Goal: Task Accomplishment & Management: Use online tool/utility

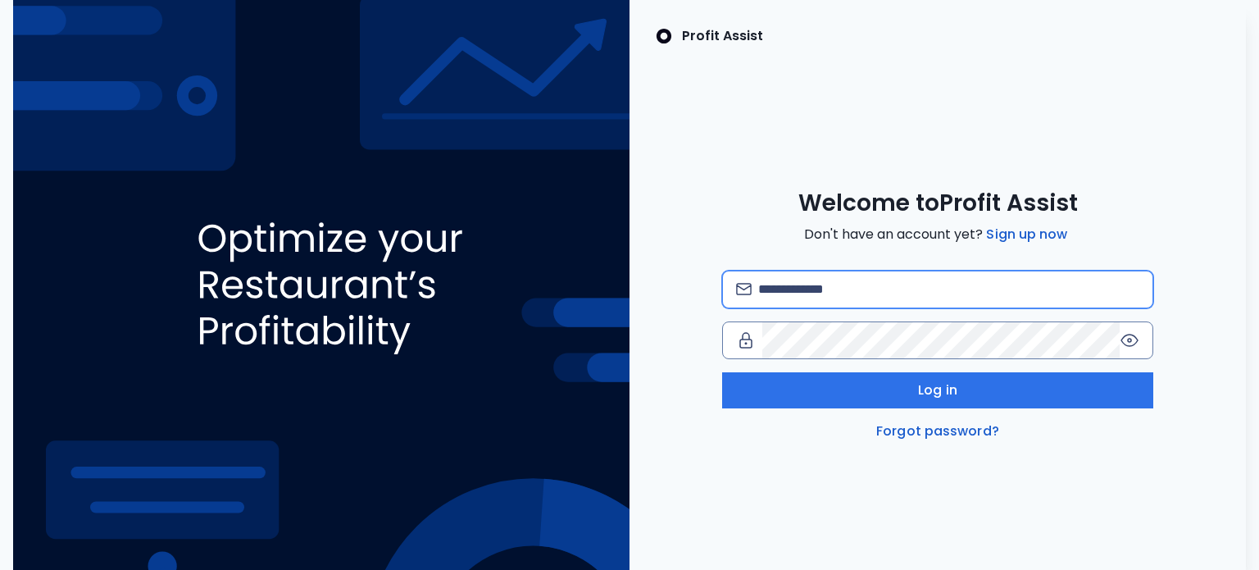
click at [861, 291] on input "email" at bounding box center [949, 289] width 382 height 36
type input "**********"
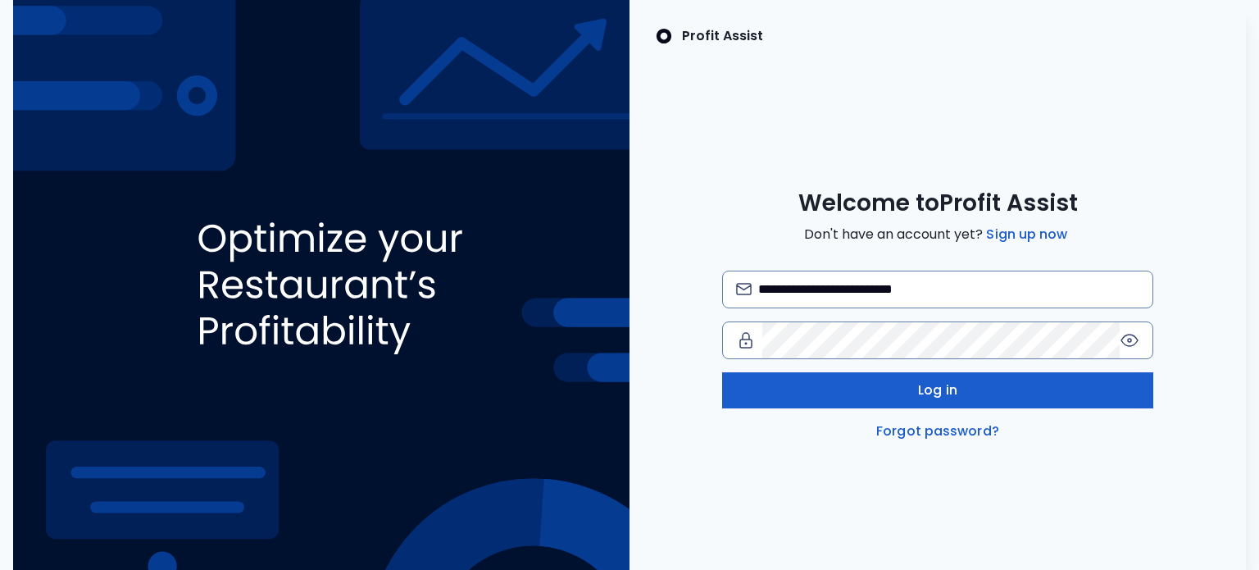
click at [1021, 389] on button "Log in" at bounding box center [938, 390] width 432 height 36
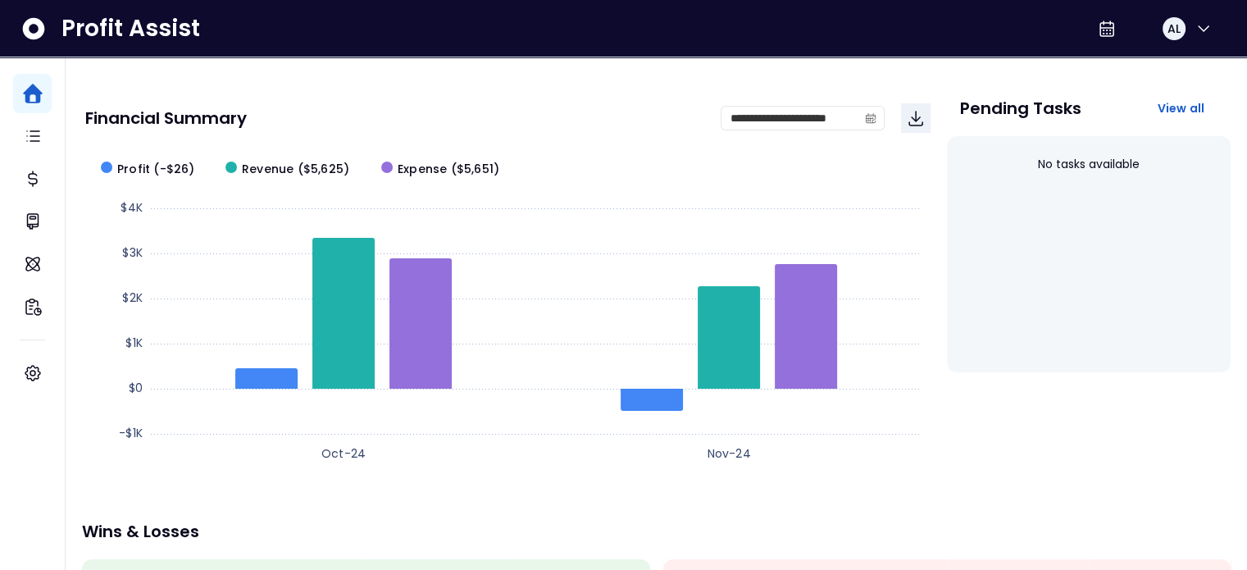
scroll to position [82, 0]
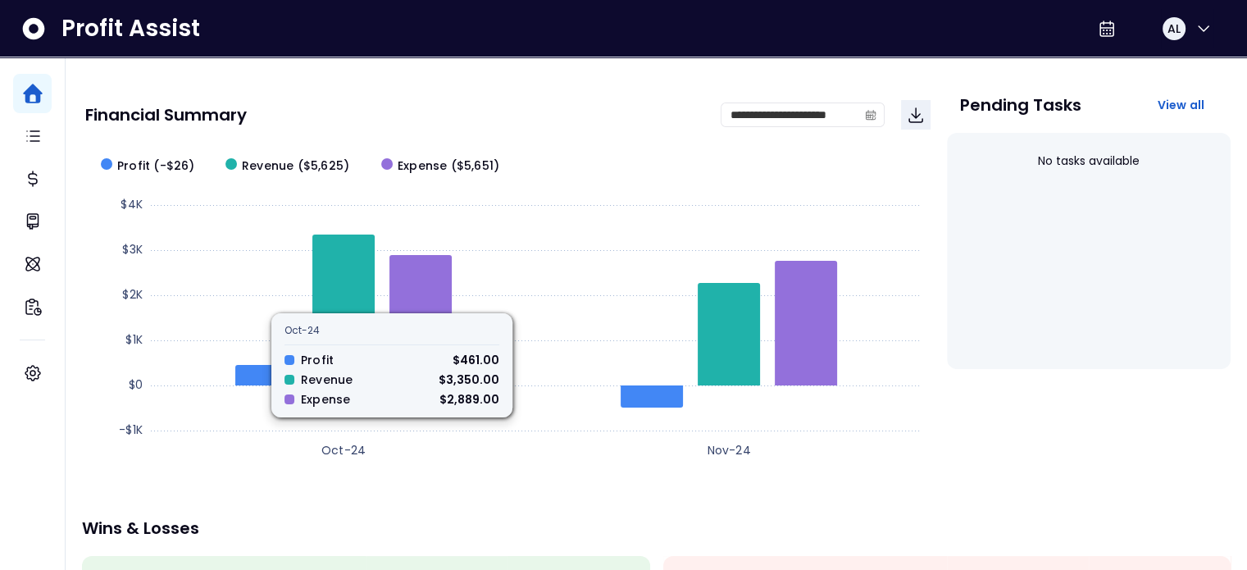
click at [619, 114] on div "Financial Summary" at bounding box center [402, 115] width 635 height 16
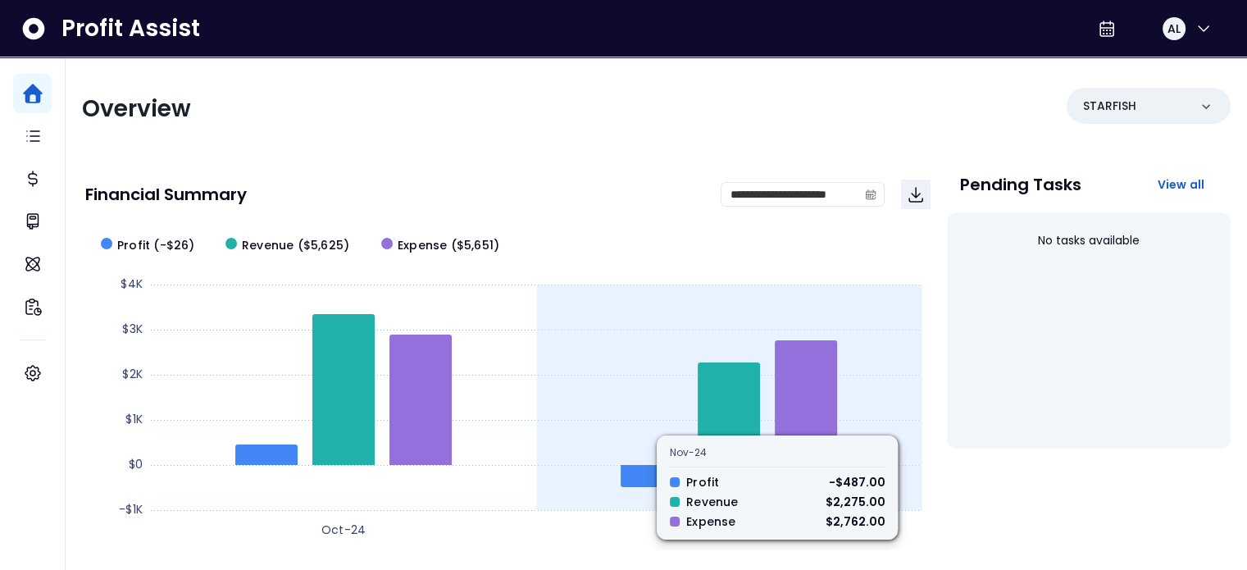
scroll to position [0, 0]
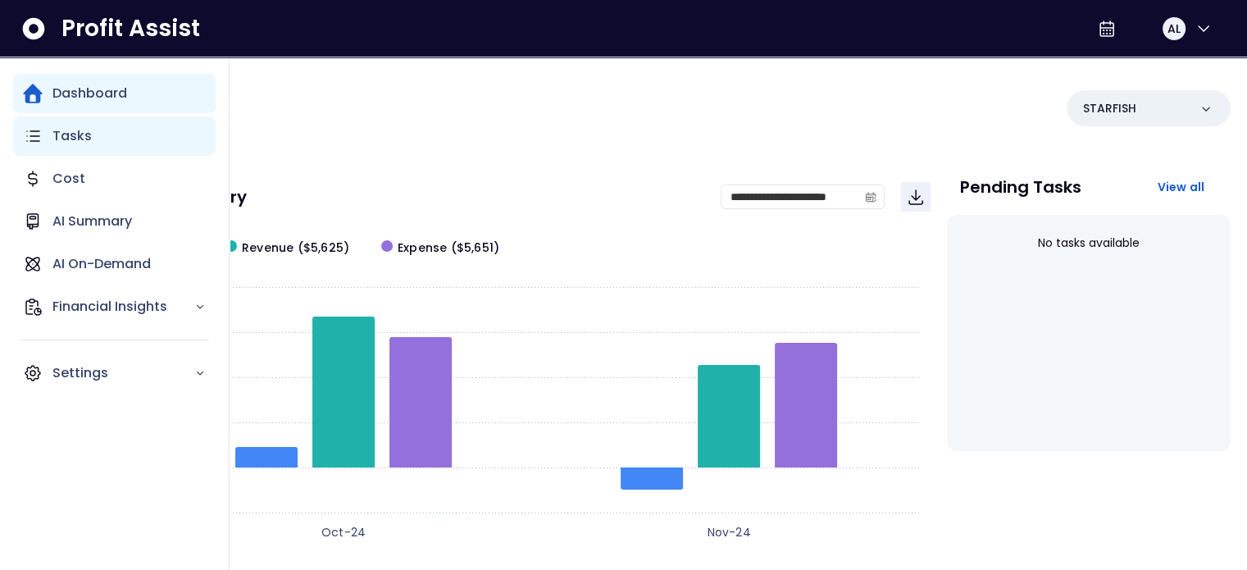
click at [79, 145] on p "Tasks" at bounding box center [71, 136] width 39 height 20
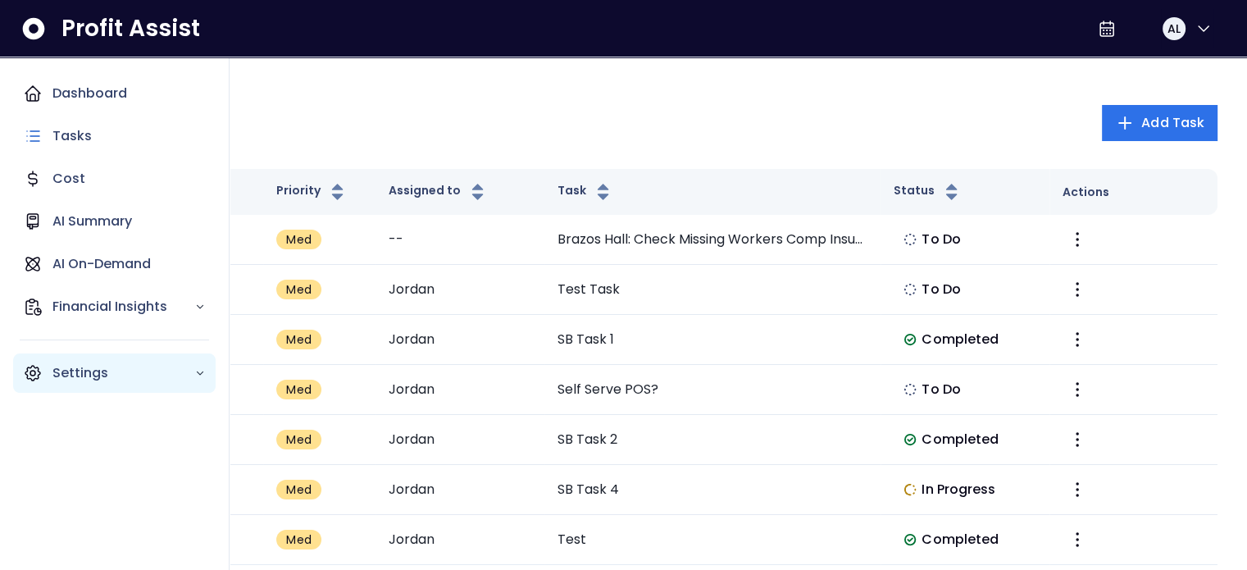
click at [188, 370] on p "Settings" at bounding box center [123, 373] width 142 height 20
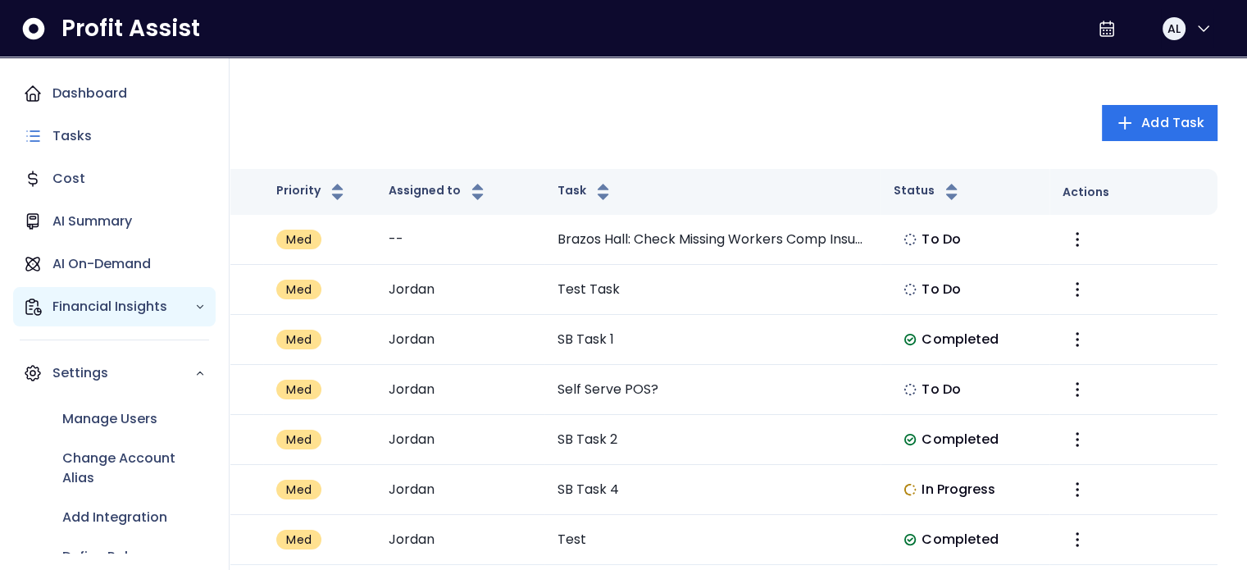
click at [195, 317] on div "Financial Insights" at bounding box center [114, 306] width 202 height 39
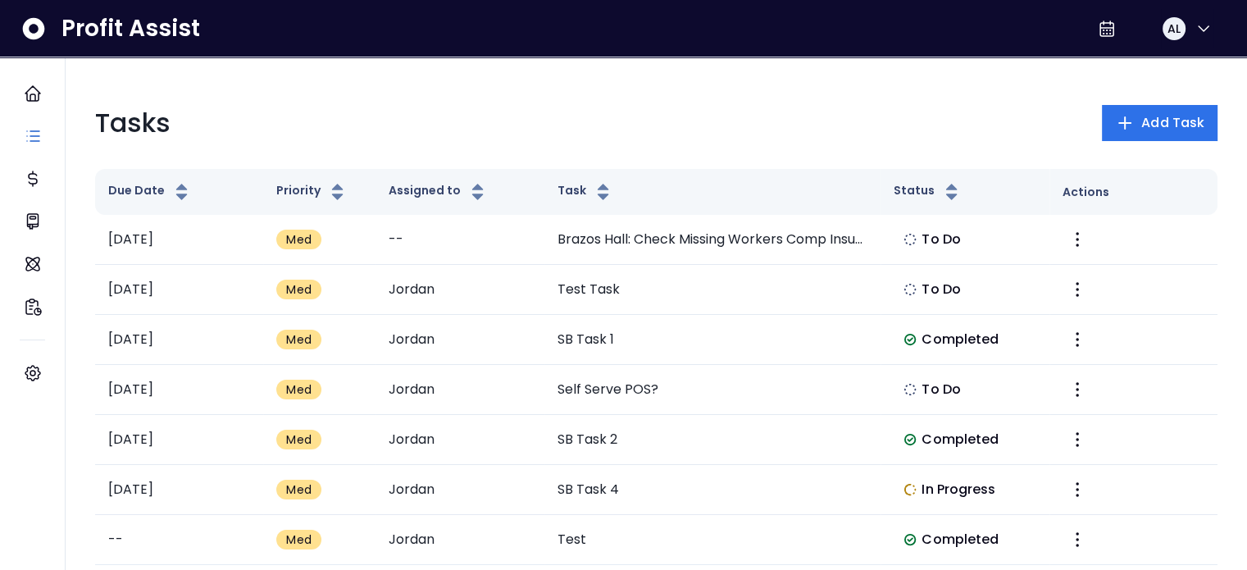
click at [563, 107] on div "Tasks Add Task" at bounding box center [656, 122] width 1122 height 39
